Goal: Transaction & Acquisition: Purchase product/service

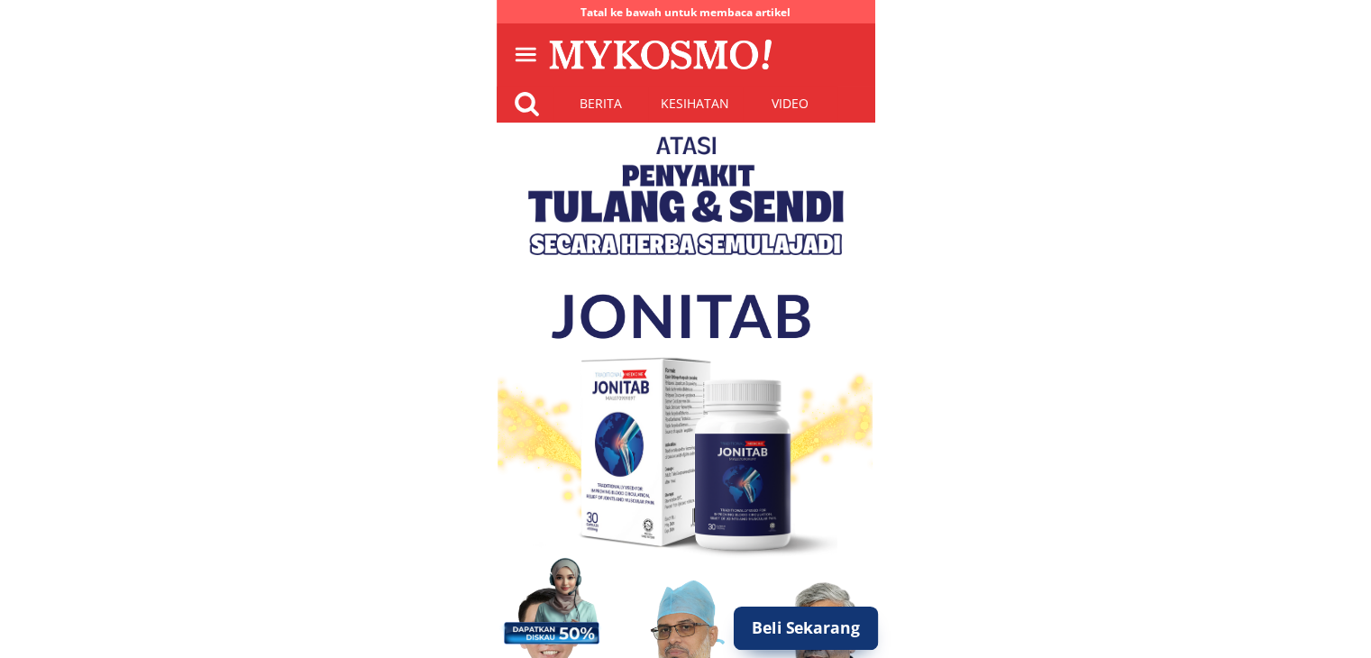
click at [825, 632] on p "Beli Sekarang" at bounding box center [805, 628] width 145 height 43
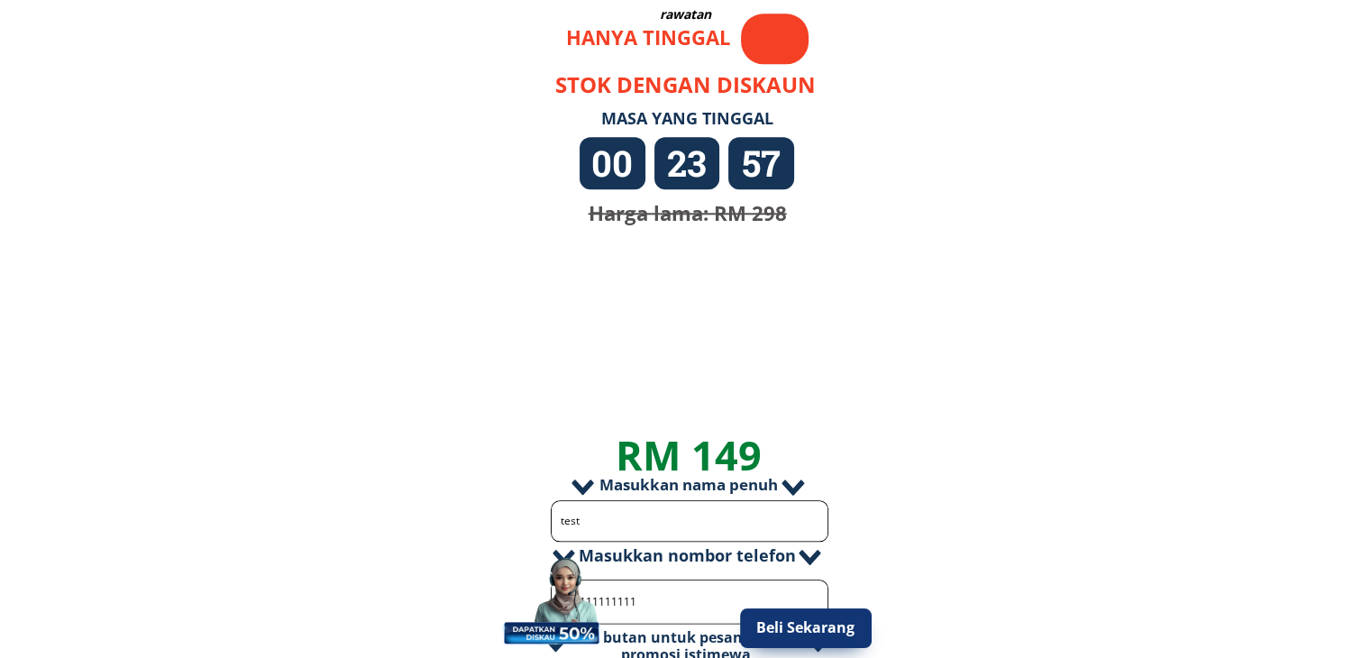
scroll to position [2243, 0]
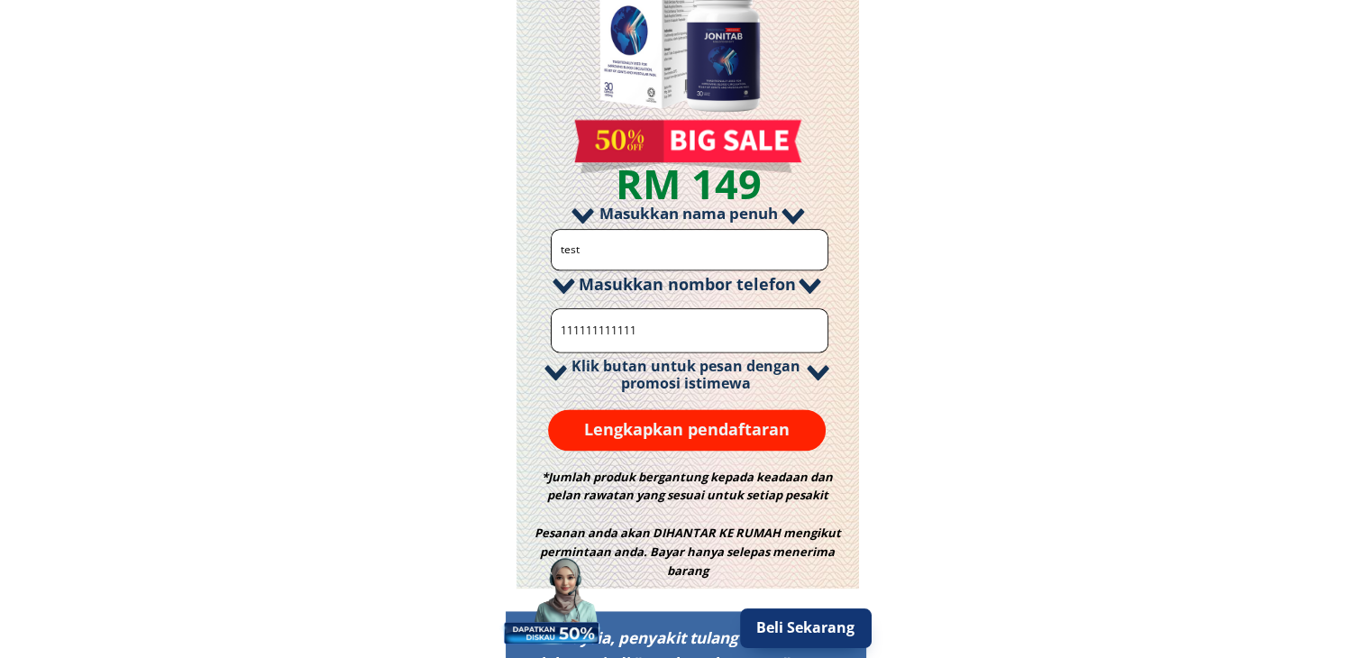
click at [627, 434] on p "Lengkapkan pendaftaran" at bounding box center [687, 429] width 279 height 41
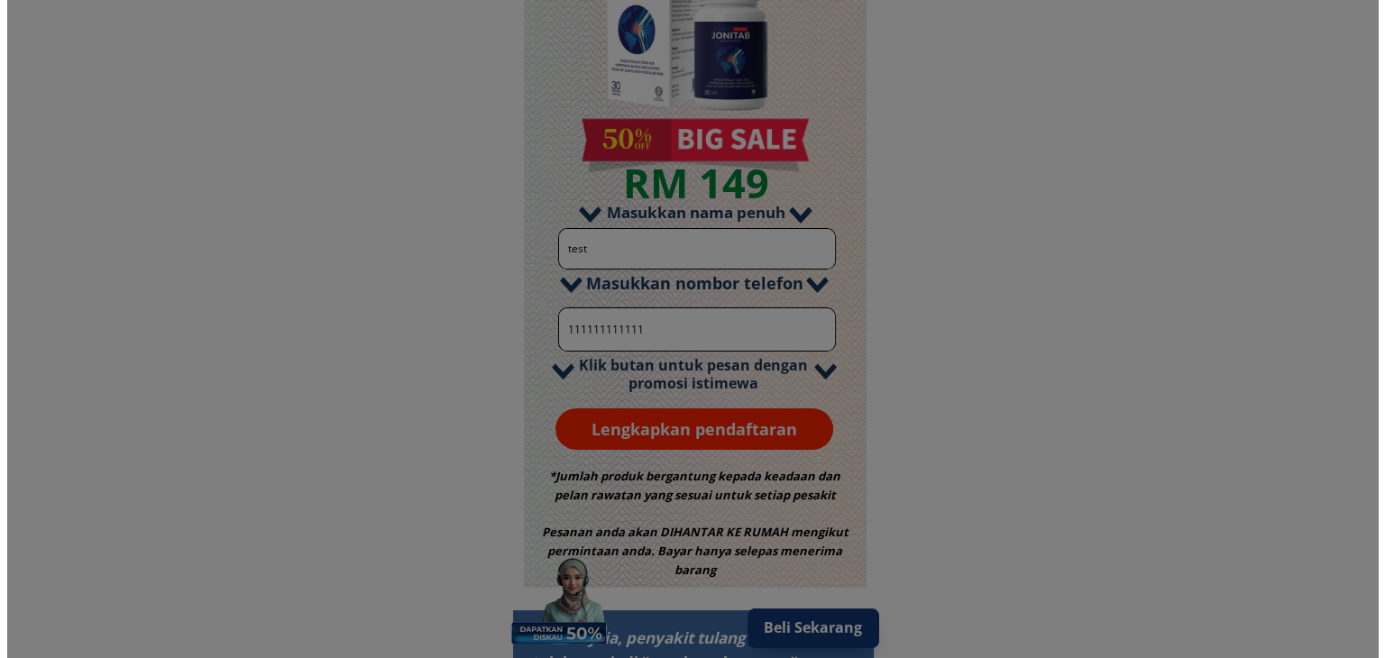
scroll to position [0, 0]
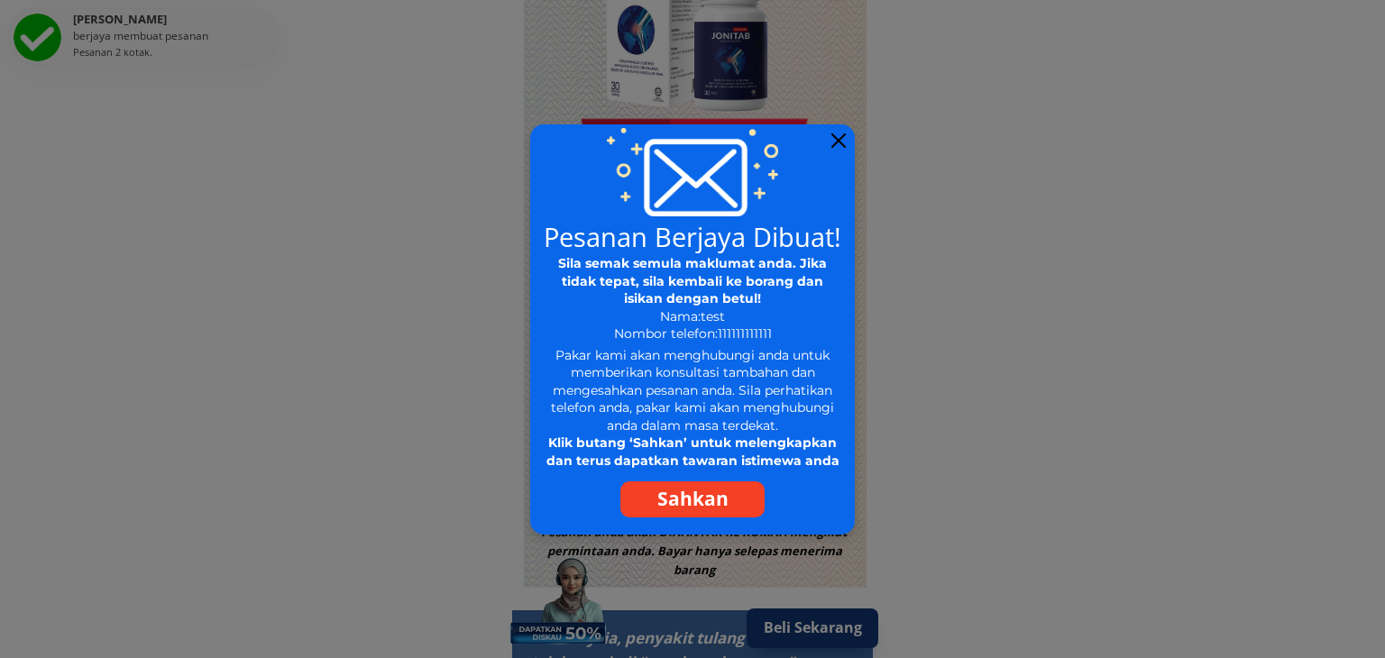
click at [837, 137] on div at bounding box center [838, 140] width 14 height 14
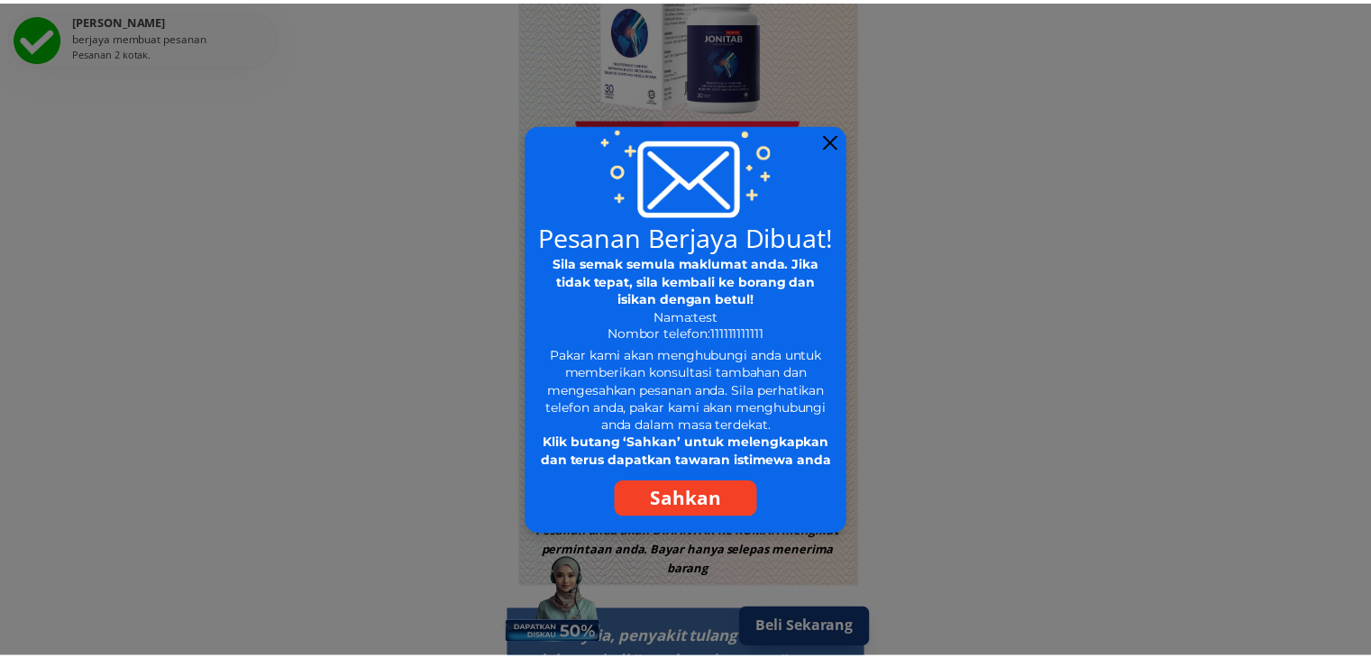
scroll to position [2243, 0]
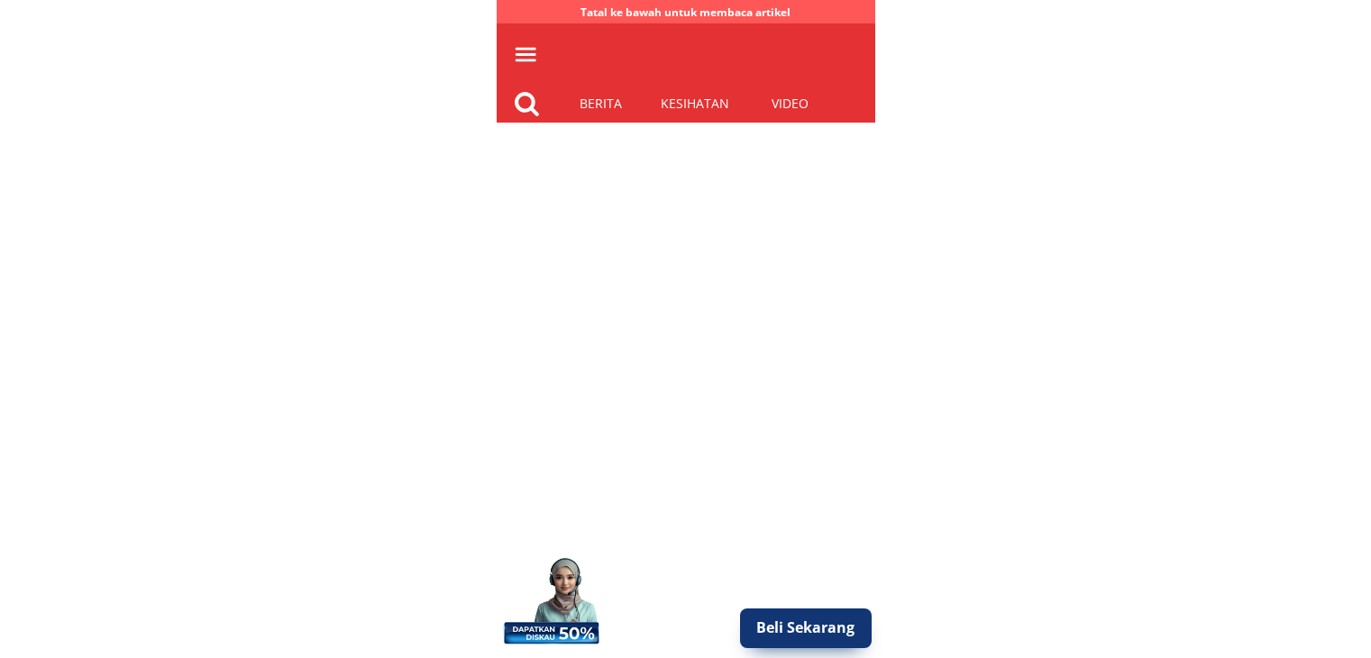
scroll to position [2243, 0]
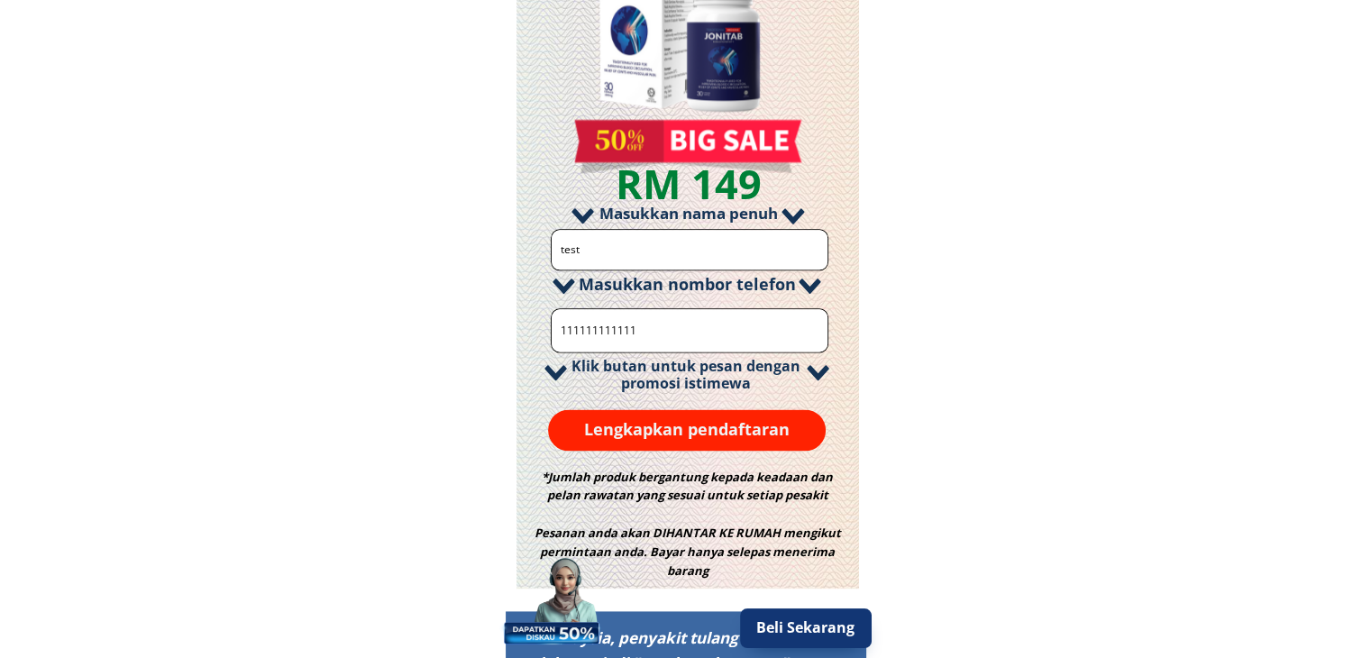
click at [739, 430] on p "Lengkapkan pendaftaran" at bounding box center [687, 429] width 279 height 41
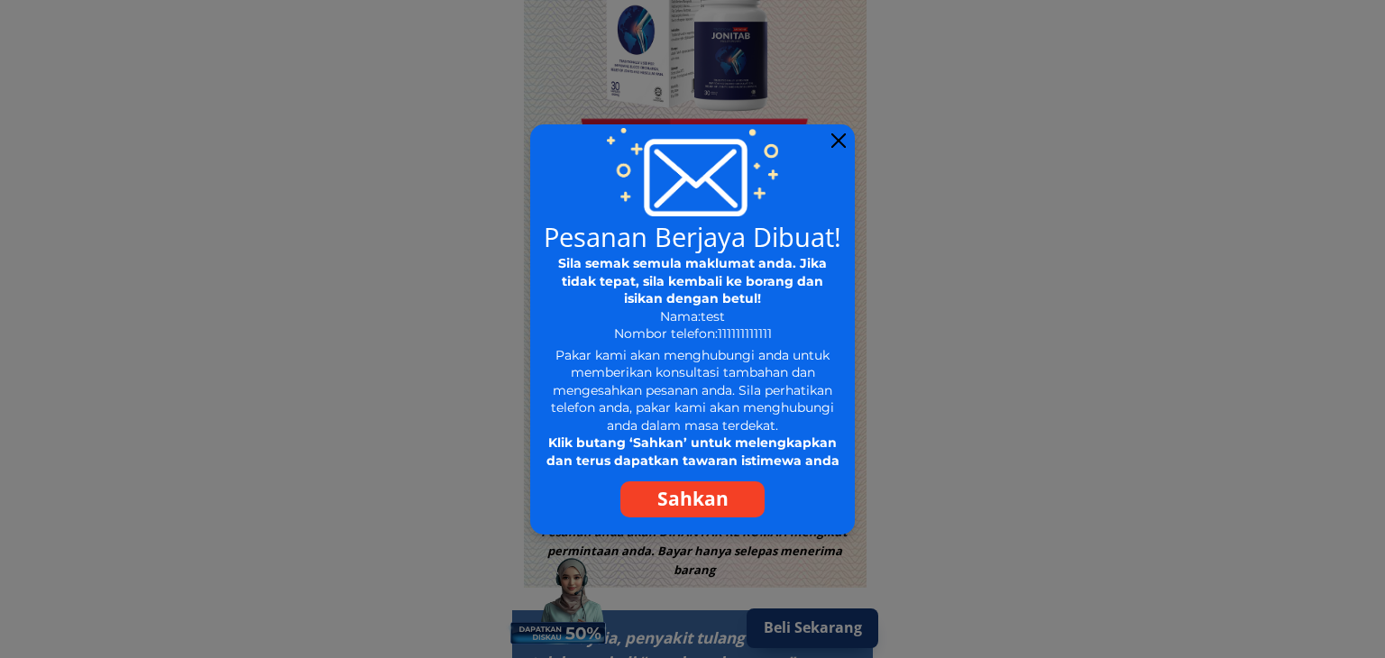
click at [840, 141] on div at bounding box center [838, 140] width 14 height 14
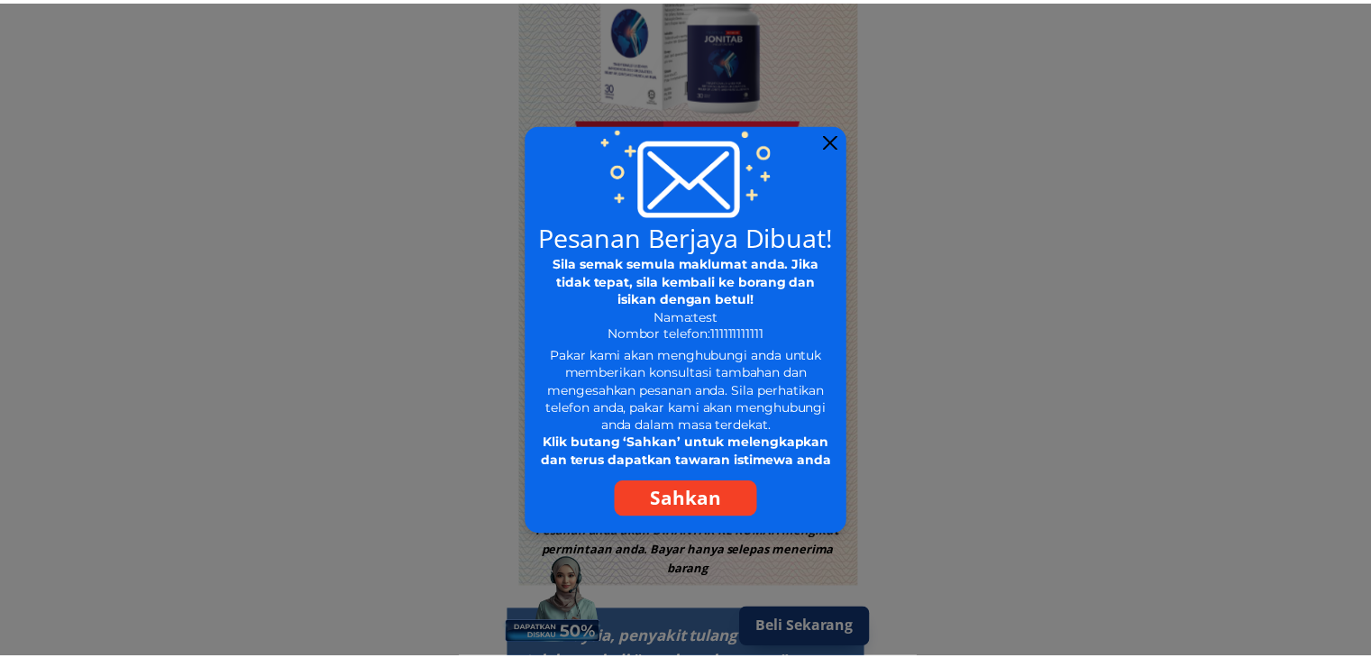
scroll to position [2243, 0]
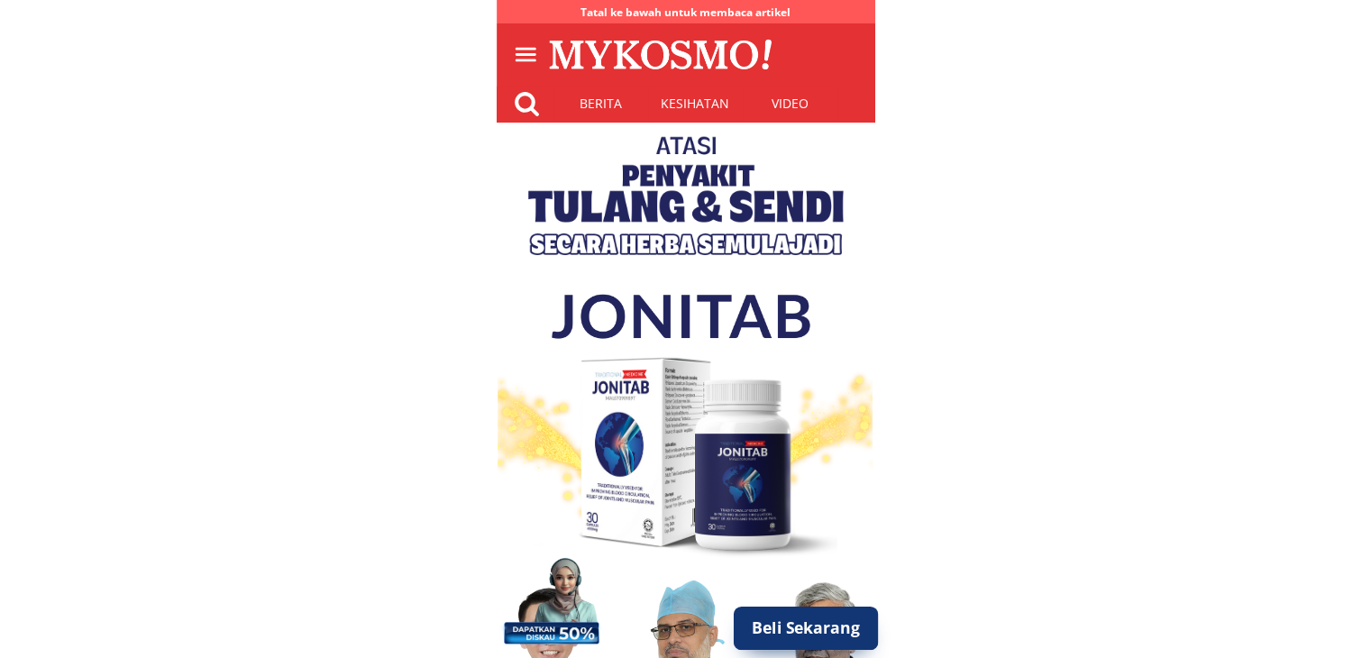
click at [792, 631] on p "Beli Sekarang" at bounding box center [805, 628] width 145 height 43
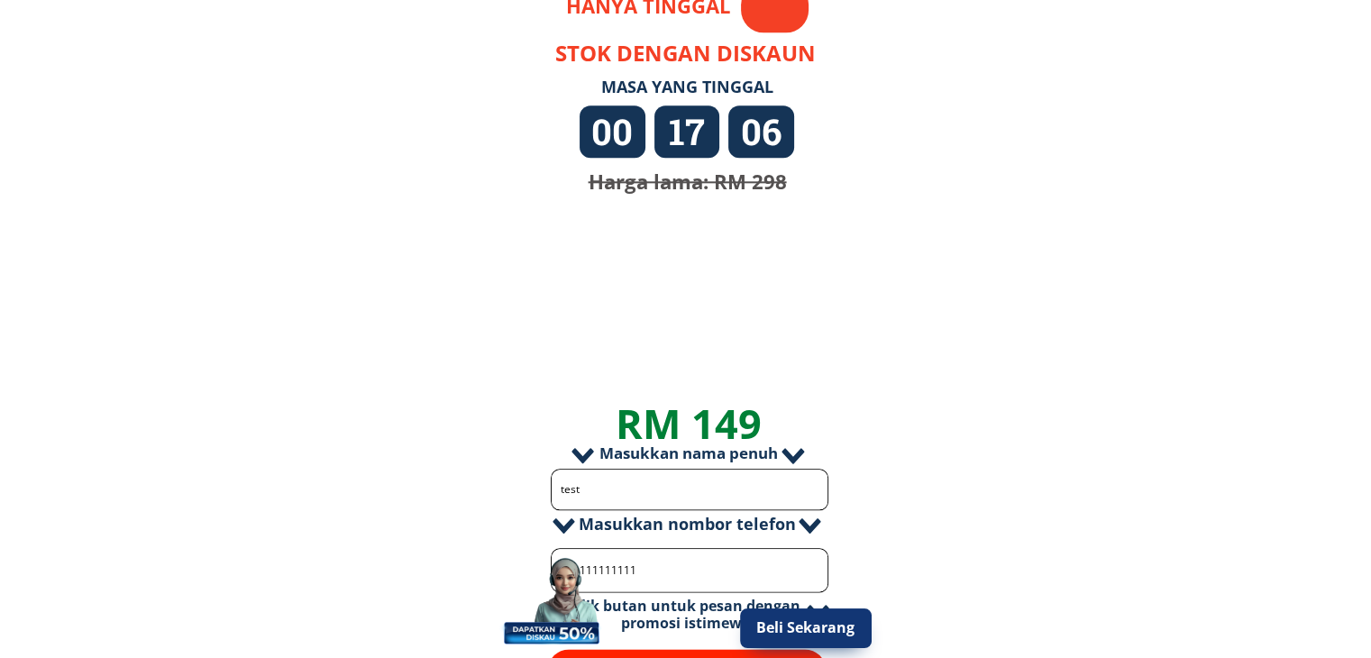
scroll to position [2243, 0]
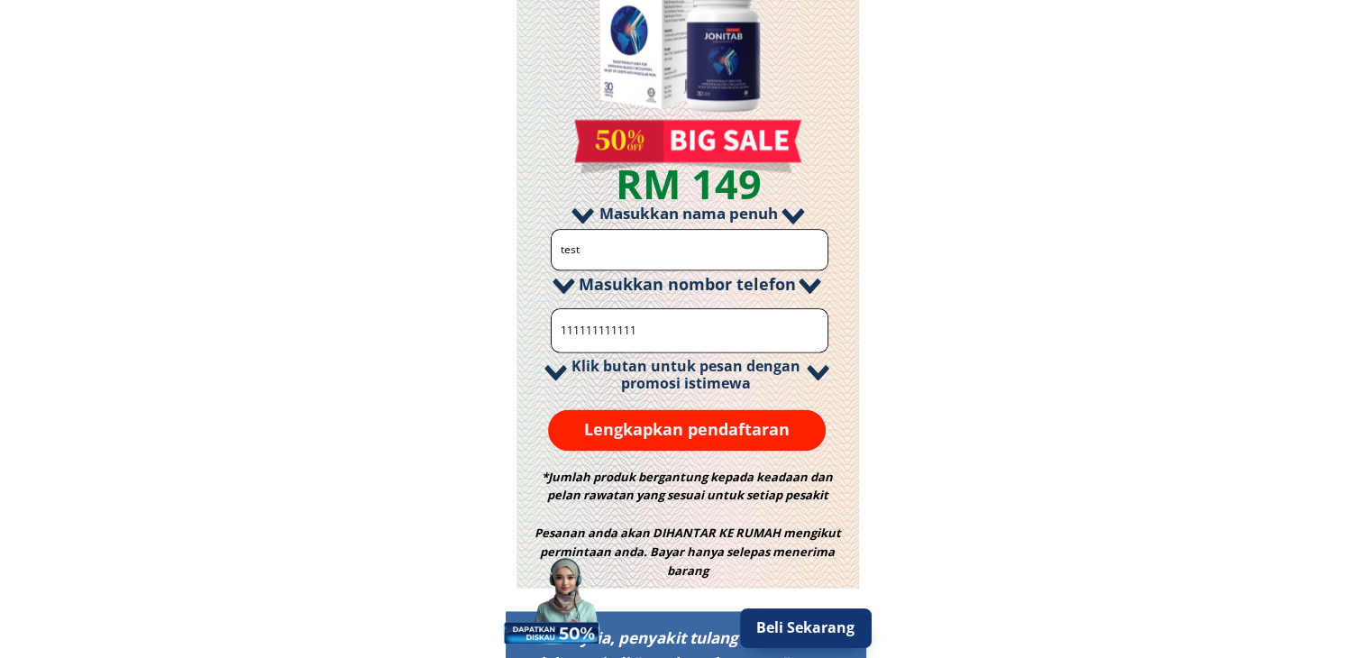
click at [719, 425] on p "Lengkapkan pendaftaran" at bounding box center [687, 429] width 279 height 41
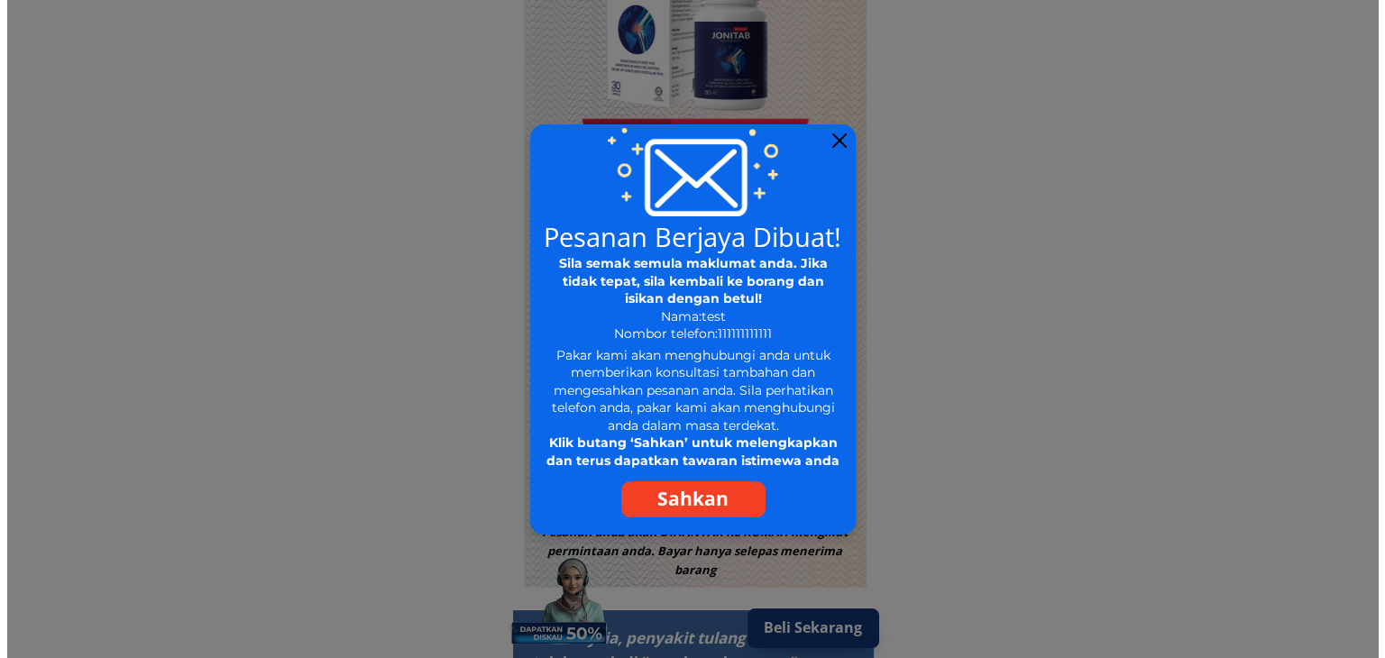
scroll to position [0, 0]
